Goal: Task Accomplishment & Management: Use online tool/utility

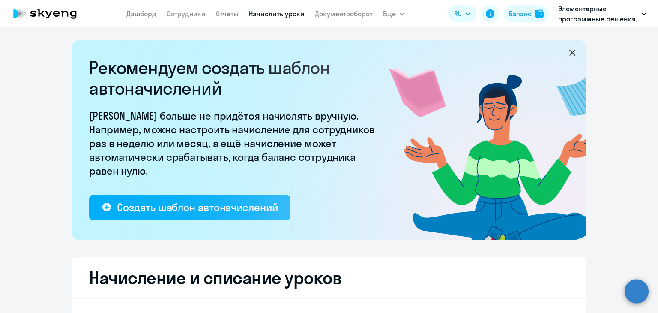
select select "10"
click at [272, 12] on link "Начислить уроки" at bounding box center [277, 13] width 56 height 9
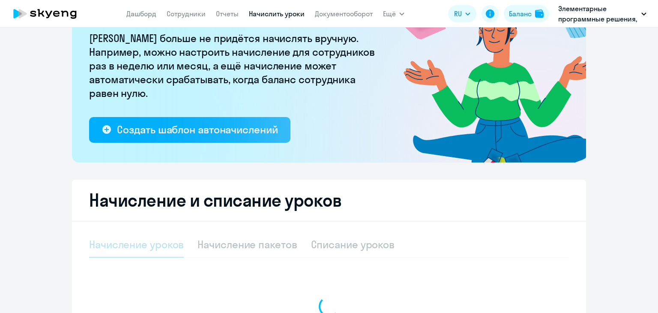
select select "10"
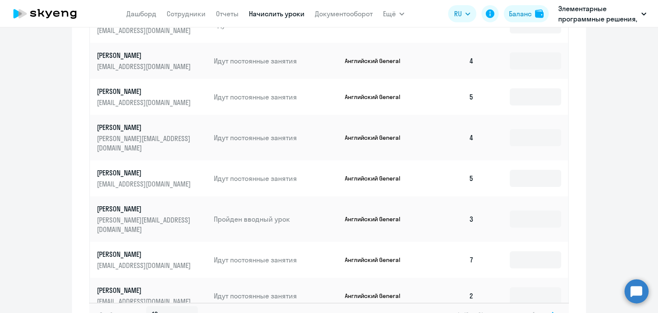
scroll to position [557, 0]
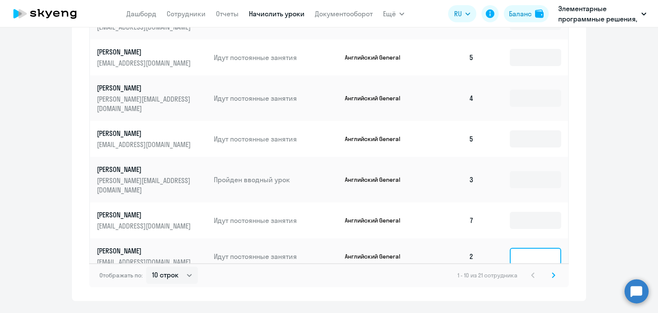
click at [521, 247] on input at bounding box center [534, 255] width 51 height 17
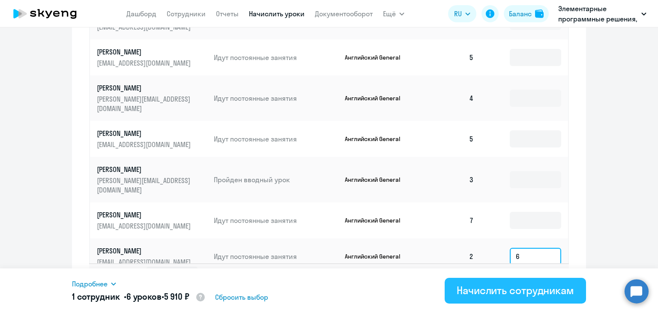
type input "6"
click at [493, 293] on div "Начислить сотрудникам" at bounding box center [514, 290] width 117 height 14
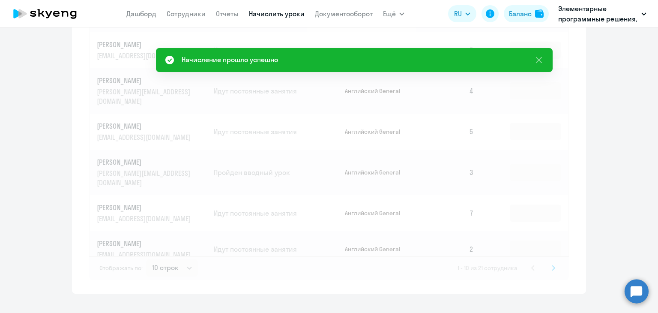
scroll to position [571, 0]
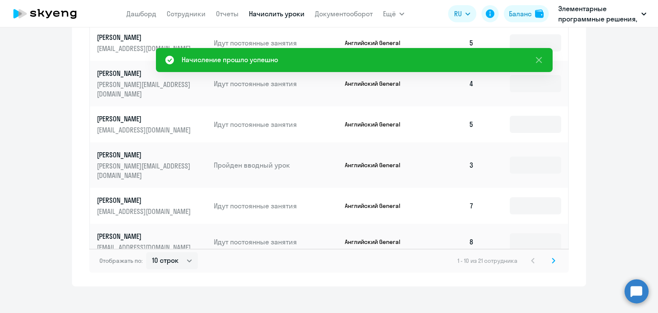
click at [551, 257] on icon at bounding box center [552, 260] width 3 height 6
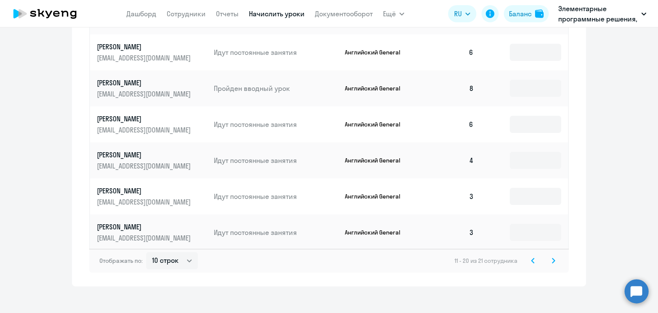
click at [548, 255] on svg-icon at bounding box center [553, 260] width 10 height 10
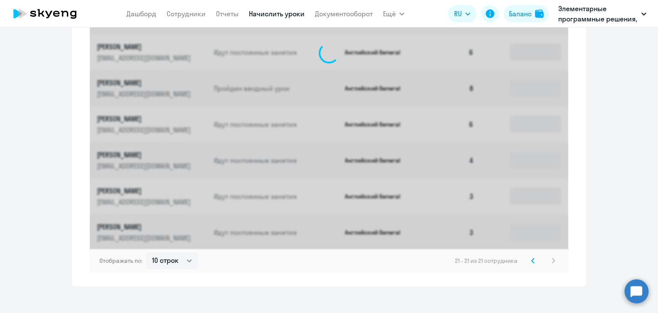
scroll to position [317, 0]
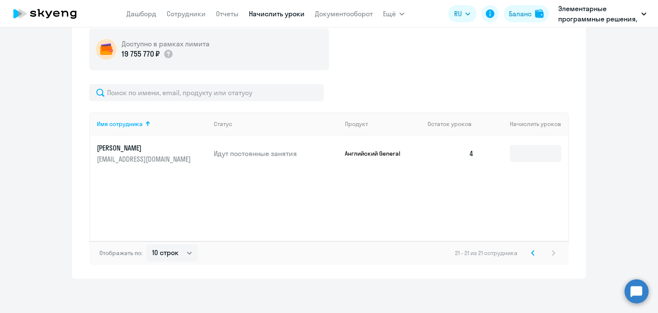
click at [531, 251] on icon at bounding box center [532, 253] width 3 height 6
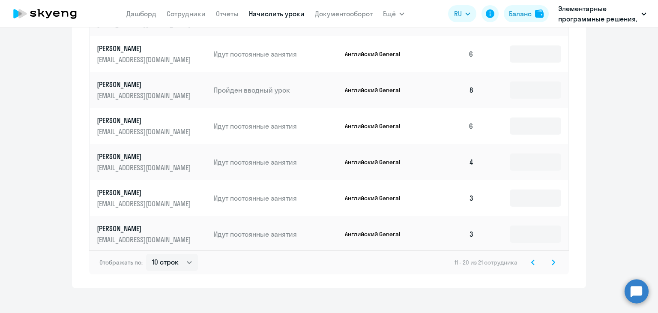
scroll to position [571, 0]
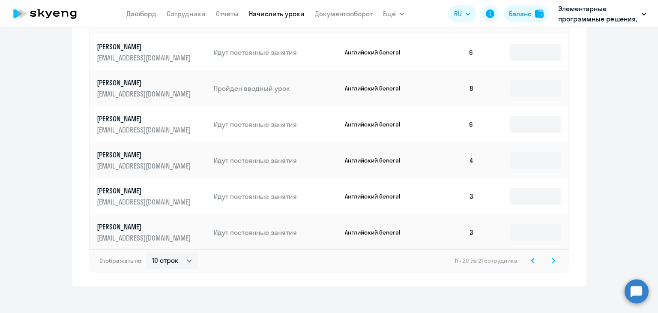
click at [532, 255] on svg-icon at bounding box center [532, 260] width 10 height 10
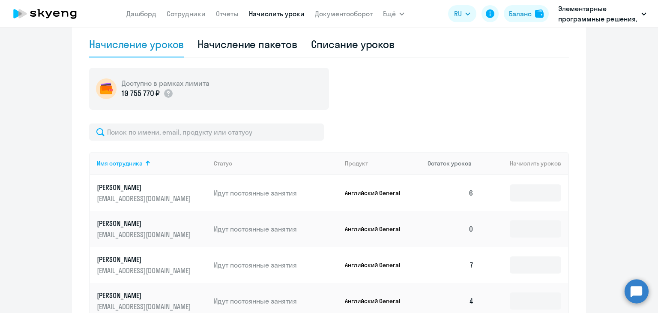
scroll to position [229, 0]
